Goal: Information Seeking & Learning: Learn about a topic

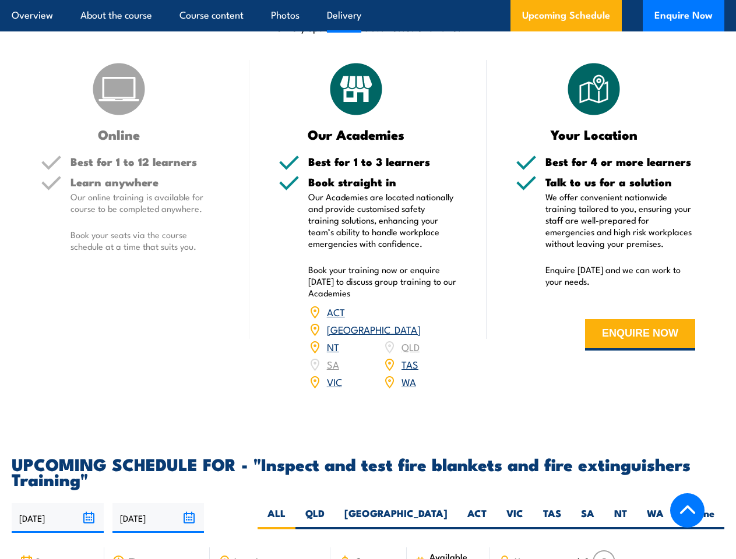
click at [368, 0] on article "Overview About the course Course content Photos Delivery Upcoming Schedule Enqu…" at bounding box center [368, 15] width 712 height 31
click at [58, 509] on input "[DATE]" at bounding box center [58, 518] width 92 height 30
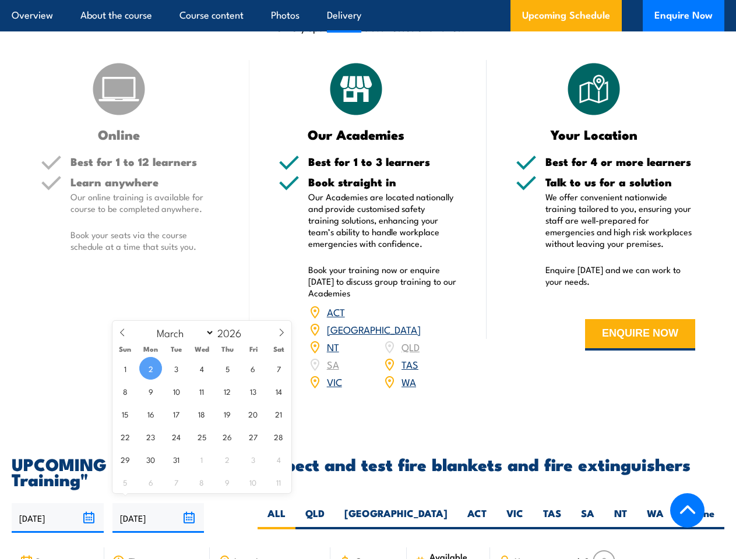
click at [158, 509] on input "[DATE]" at bounding box center [158, 518] width 92 height 30
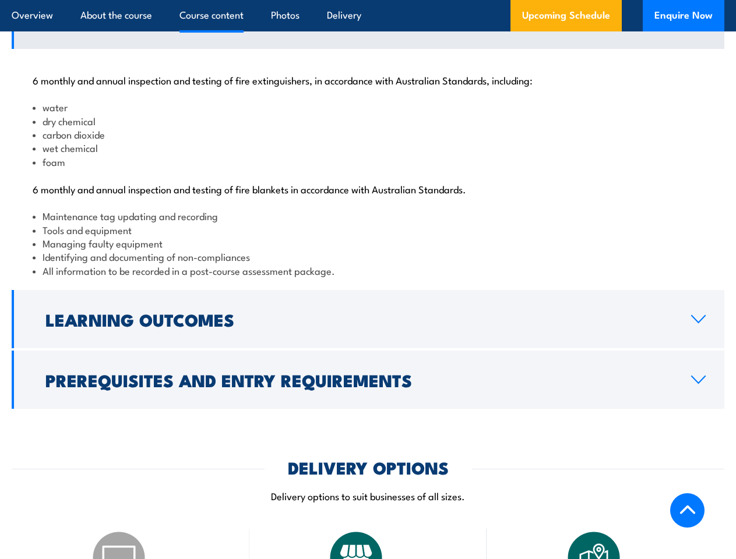
click at [368, 0] on article "Overview About the course Course content Photos Delivery Upcoming Schedule Enqu…" at bounding box center [368, 15] width 712 height 31
click at [368, 327] on h2 "Learning Outcomes" at bounding box center [358, 319] width 627 height 15
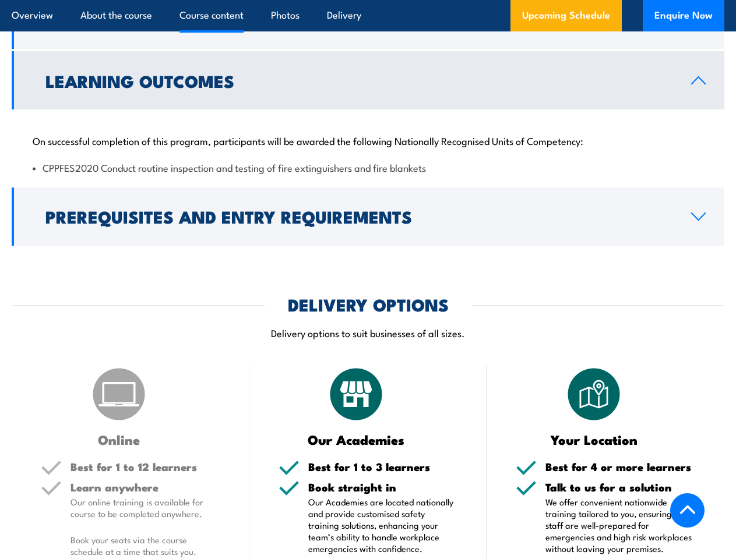
click at [368, 389] on img at bounding box center [356, 394] width 58 height 58
